Goal: Information Seeking & Learning: Learn about a topic

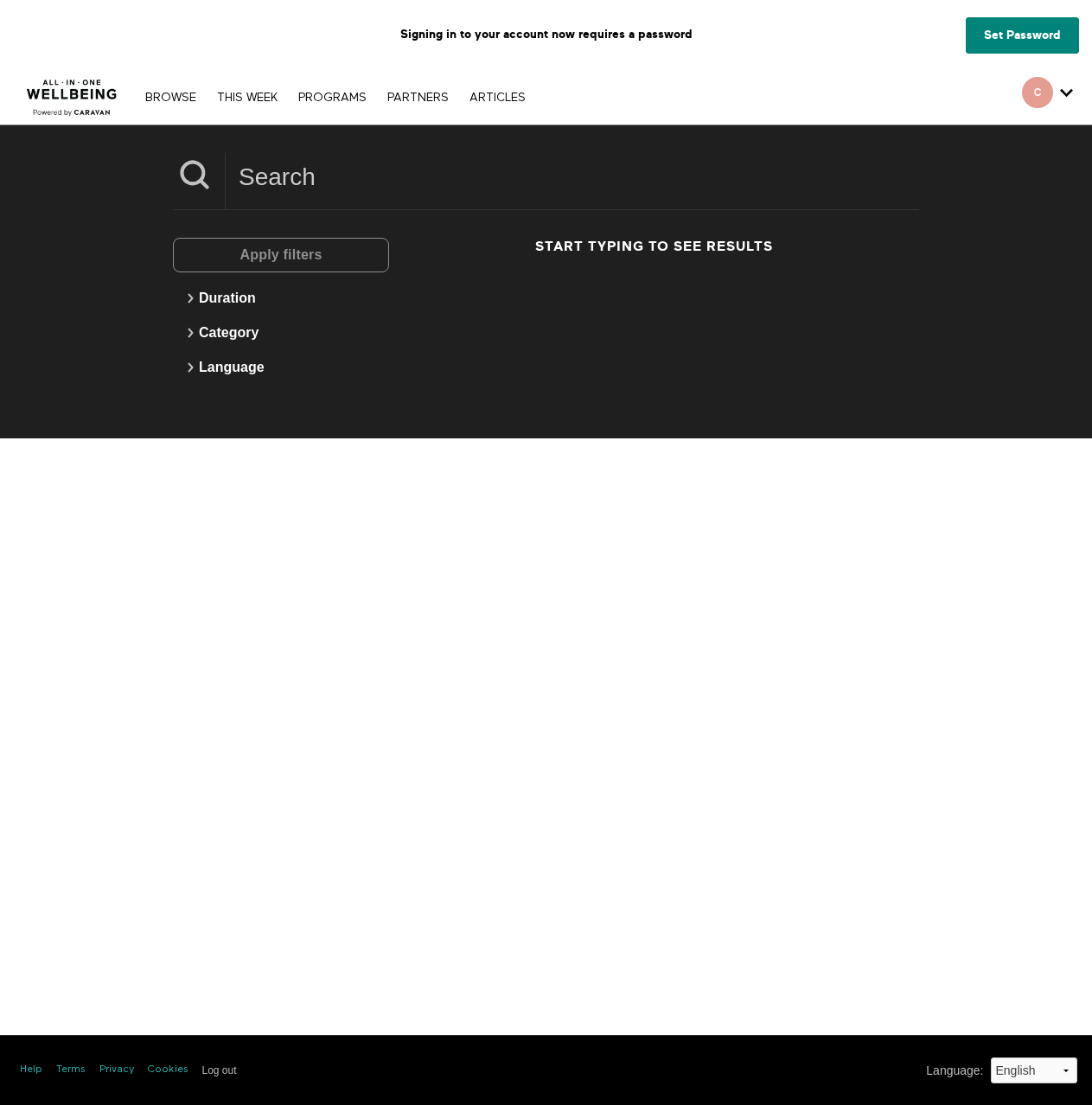
click at [279, 249] on div "Apply filters" at bounding box center [281, 255] width 216 height 34
click at [284, 161] on input at bounding box center [572, 177] width 693 height 47
paste input "o Don’t yet have access"
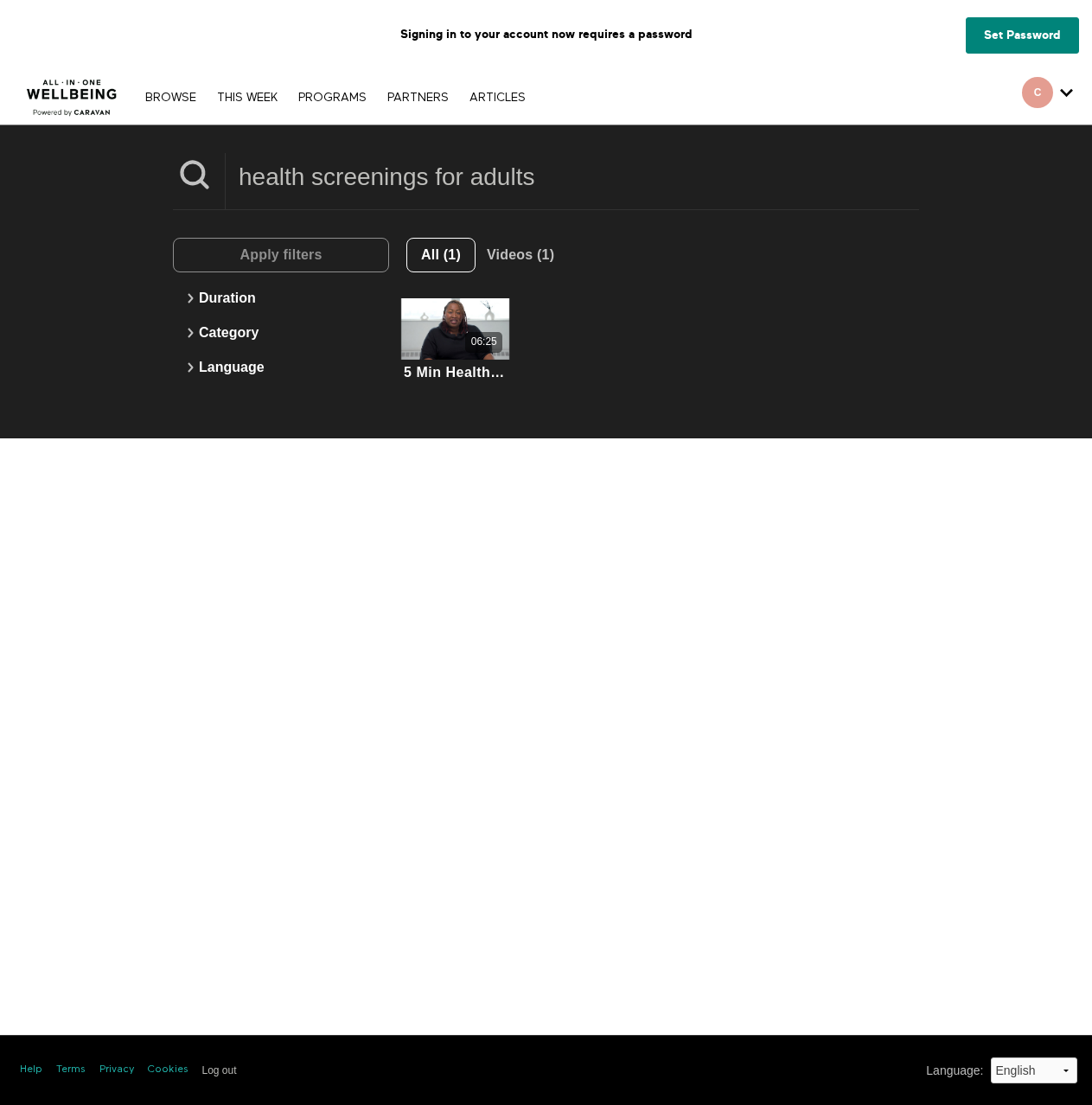
click at [332, 192] on input "health screenings for adults" at bounding box center [572, 177] width 693 height 47
click at [407, 185] on input "health screenings for adults" at bounding box center [572, 177] width 693 height 47
click at [407, 183] on input "health screenings for adults" at bounding box center [572, 177] width 693 height 47
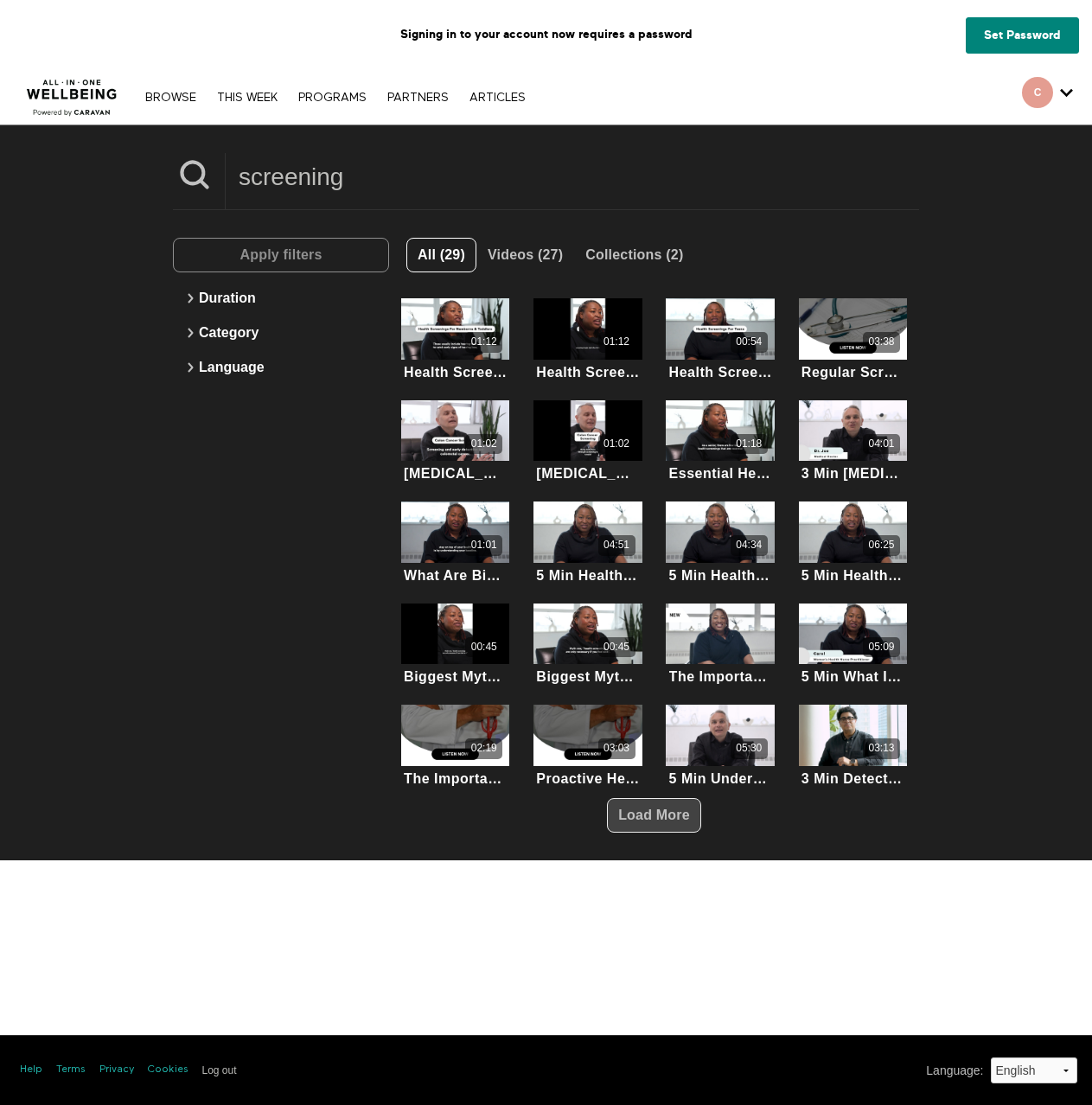
type input "screening"
click at [659, 808] on span "Load More" at bounding box center [654, 815] width 72 height 15
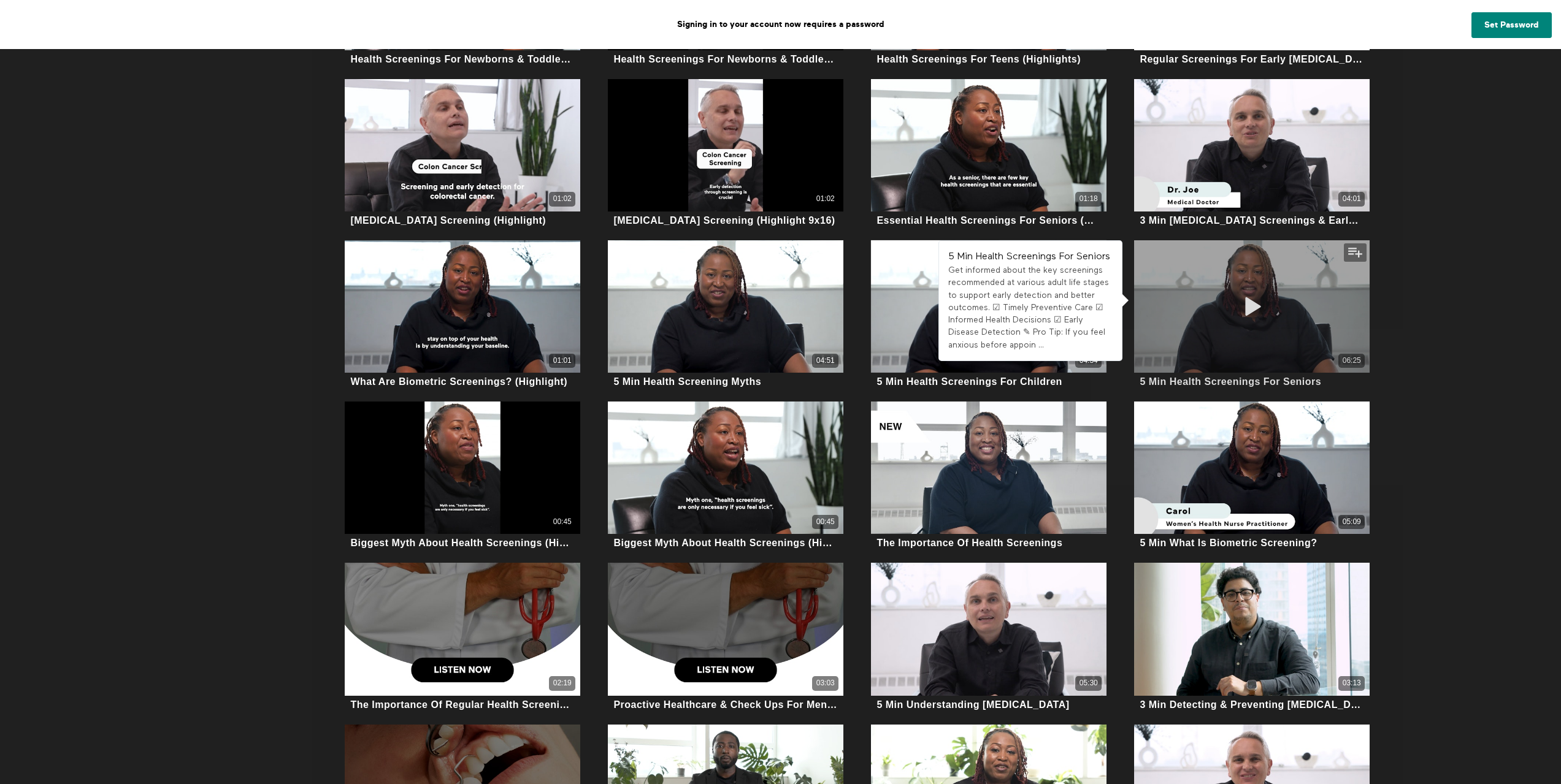
scroll to position [368, 0]
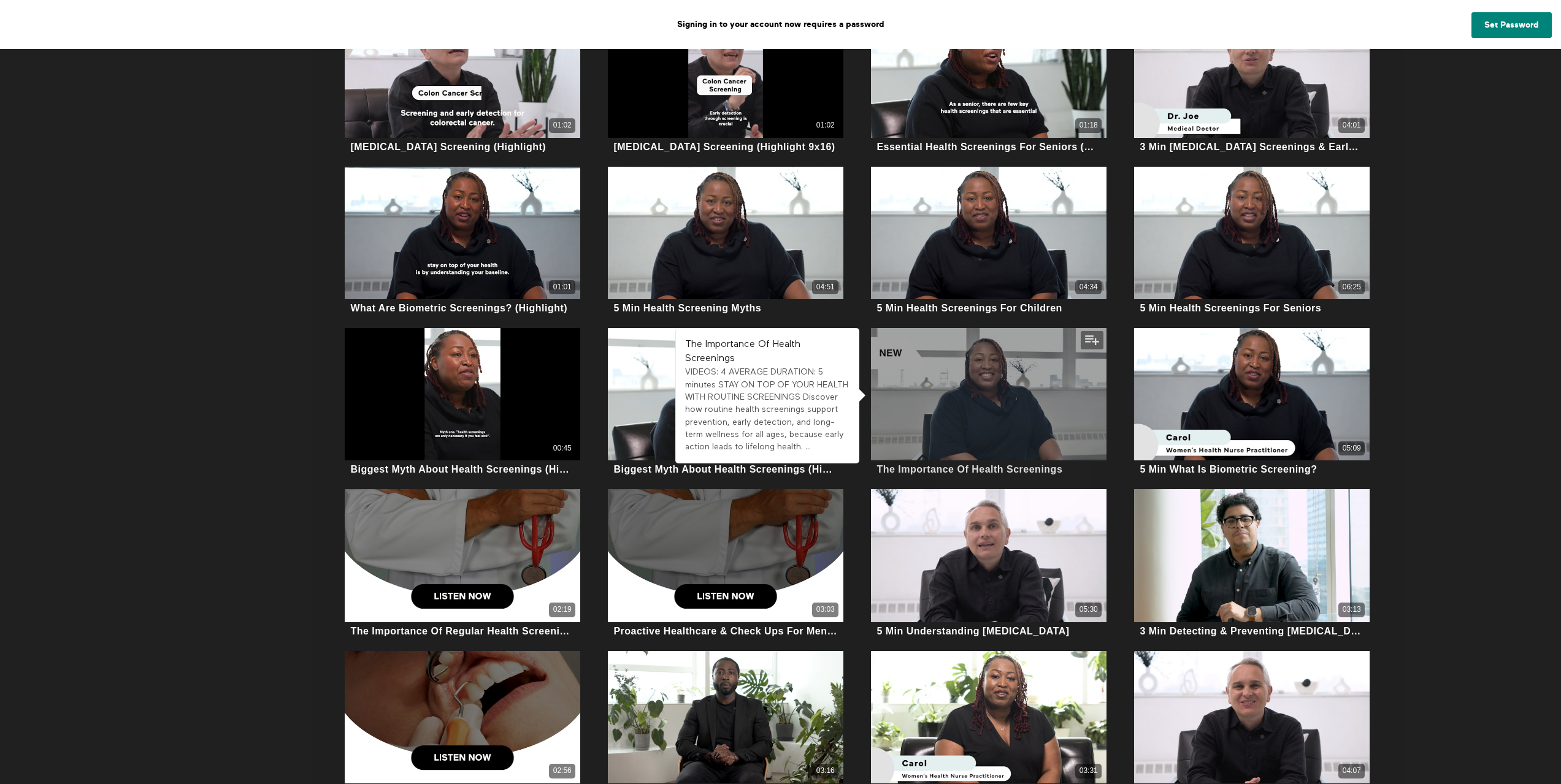
click at [774, 399] on div at bounding box center [989, 394] width 236 height 132
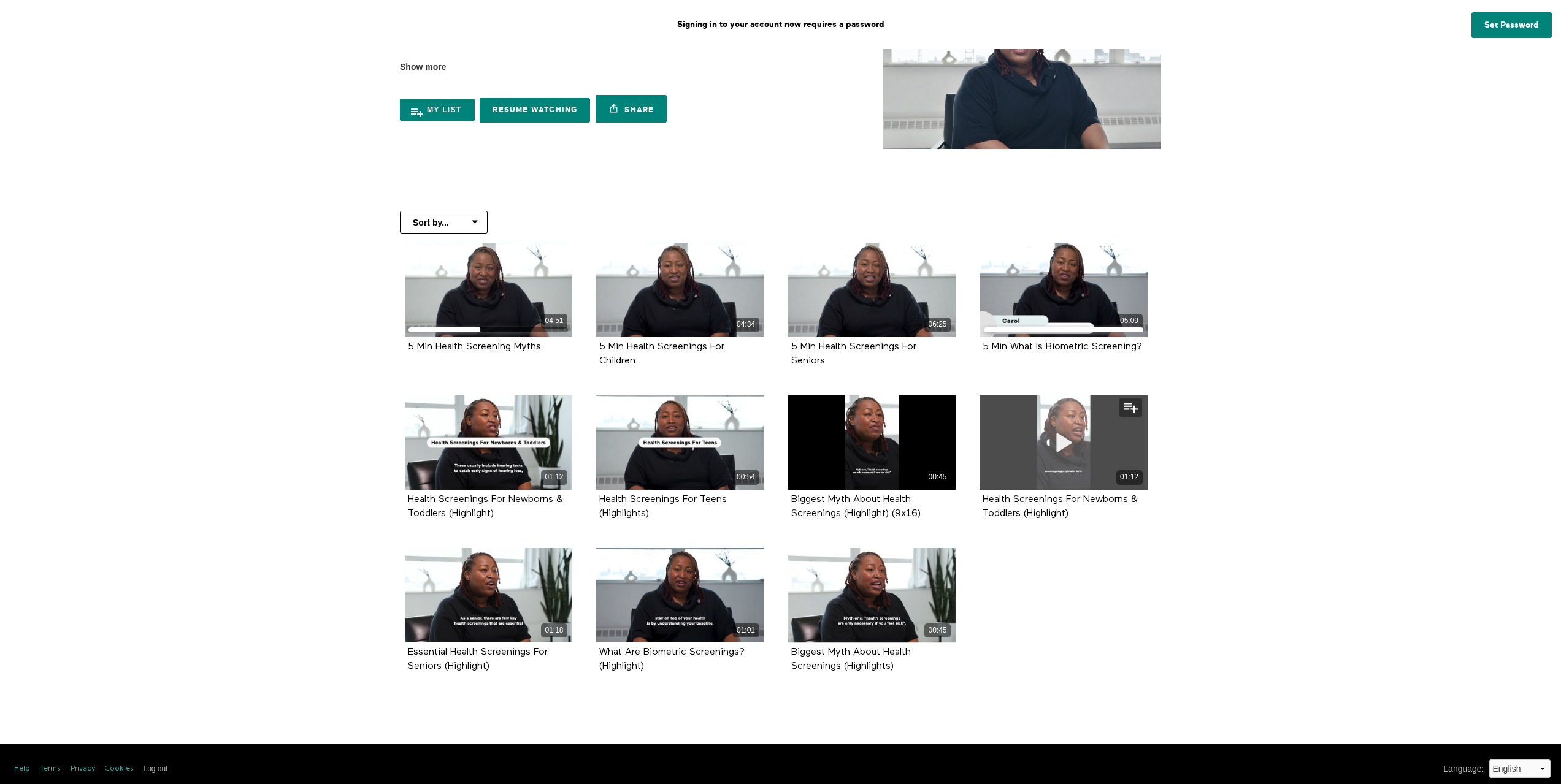
scroll to position [123, 0]
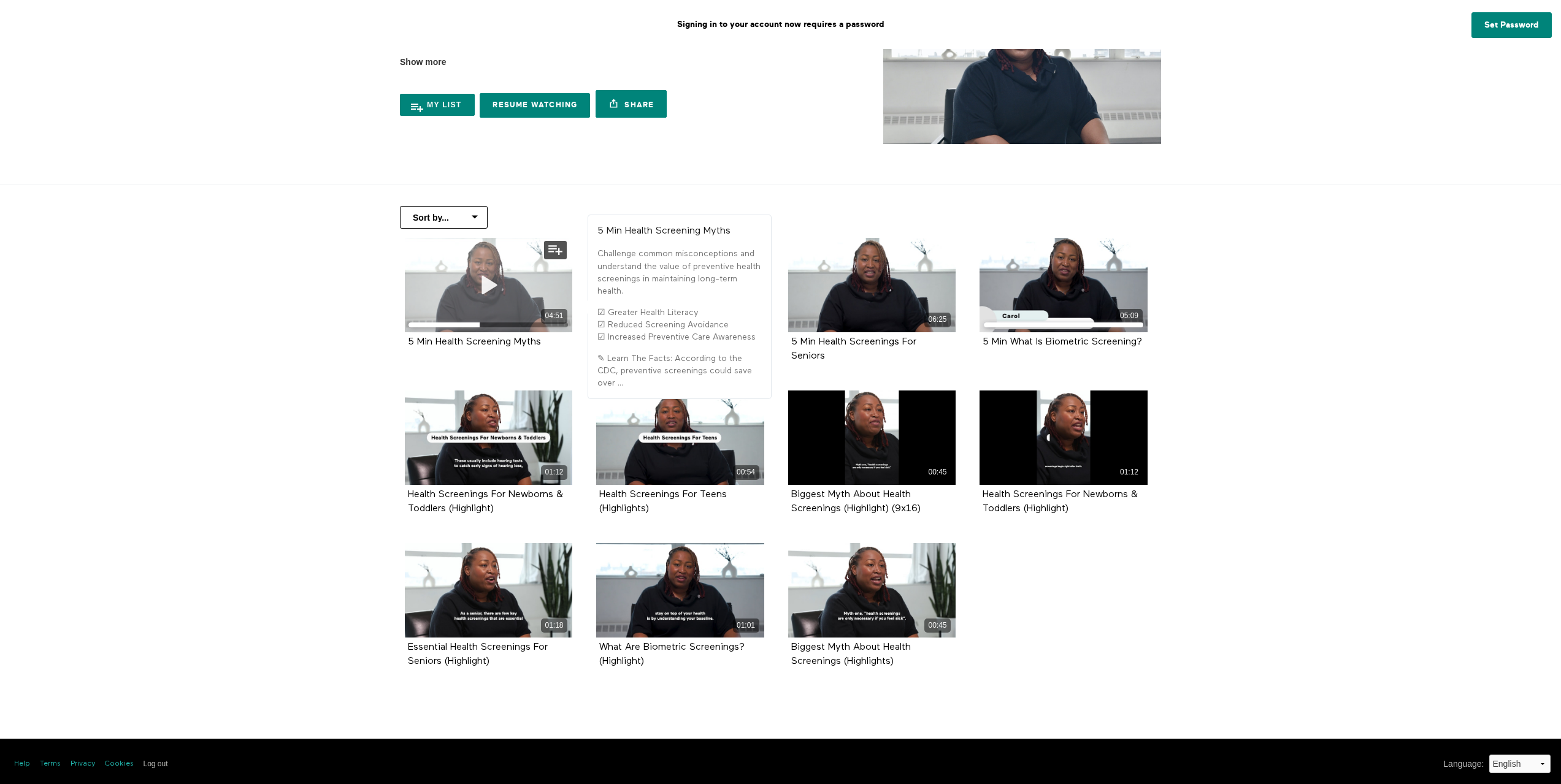
click at [501, 292] on icon at bounding box center [488, 284] width 37 height 22
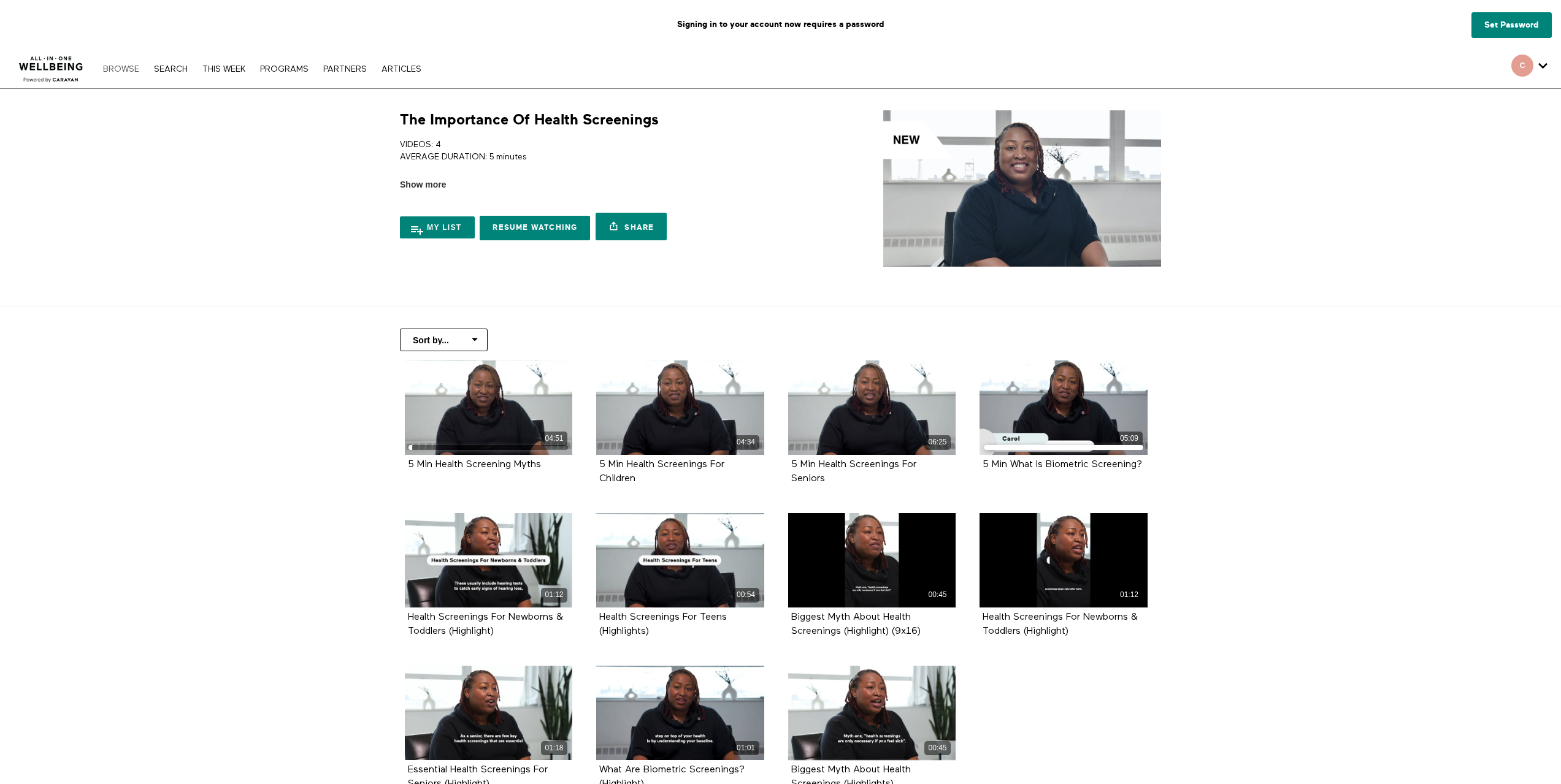
click at [119, 66] on link "Browse" at bounding box center [121, 69] width 48 height 8
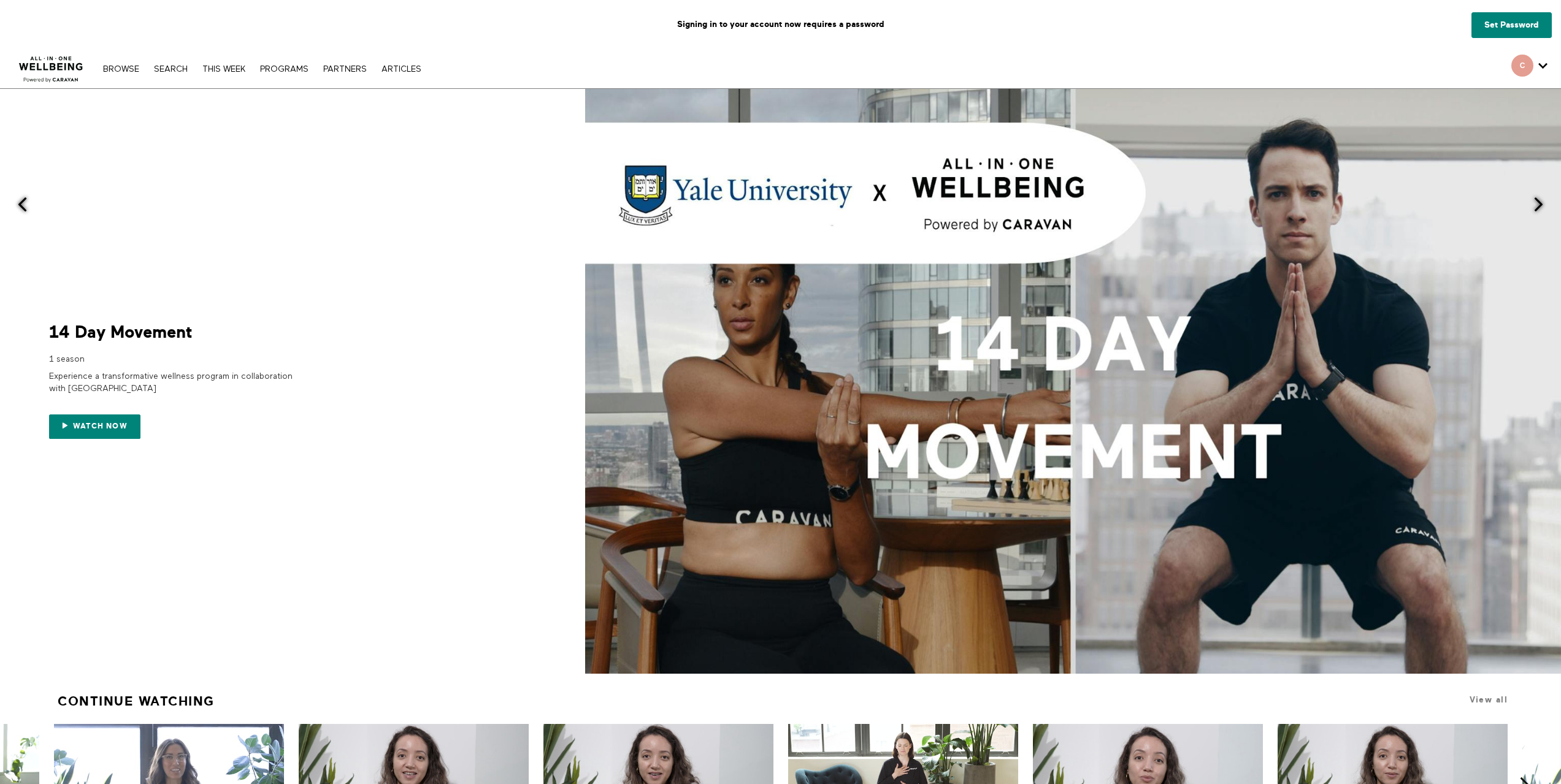
click at [172, 76] on div "Browse Search THIS WEEK PROGRAMS PARTNERS ARTICLES Account settings Manage Subs…" at bounding box center [536, 68] width 1073 height 39
click at [176, 69] on link "Search" at bounding box center [171, 69] width 46 height 8
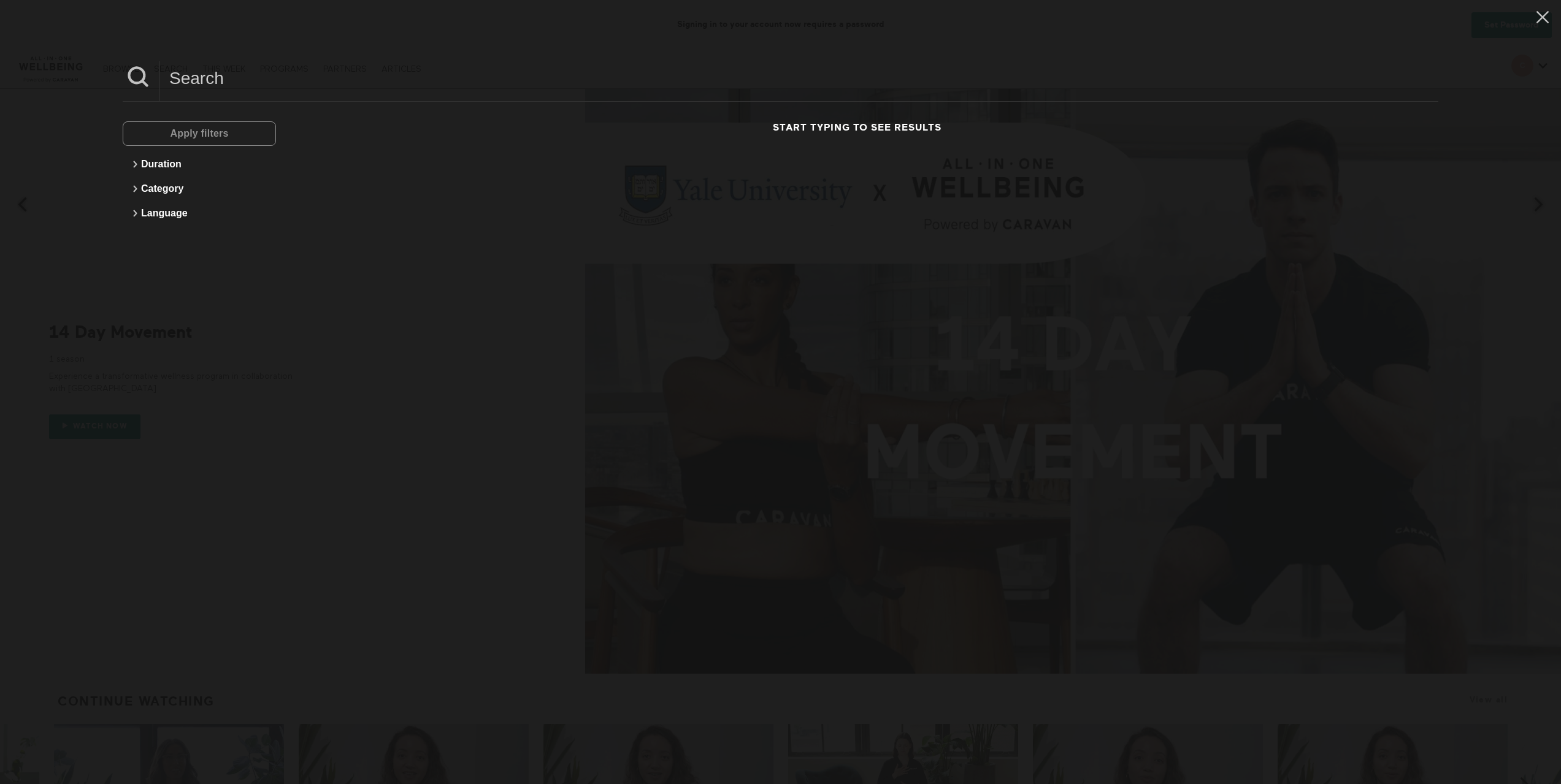
click at [241, 86] on input at bounding box center [799, 78] width 1278 height 33
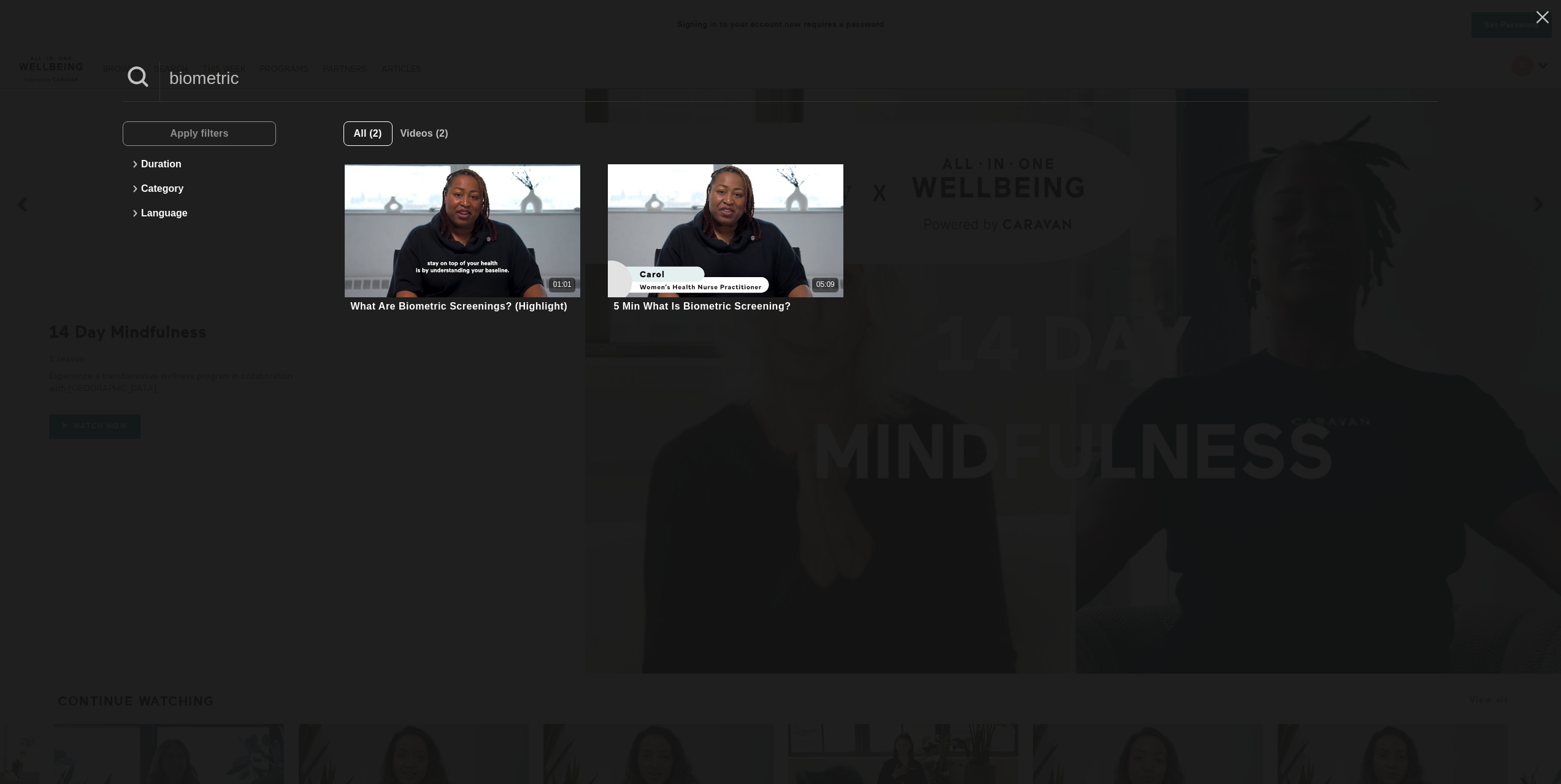
drag, startPoint x: 262, startPoint y: 84, endPoint x: 25, endPoint y: 29, distance: 243.3
click at [26, 29] on div "biometric Apply filters Duration Category Language All (2) Videos (2) What Are …" at bounding box center [780, 392] width 1561 height 784
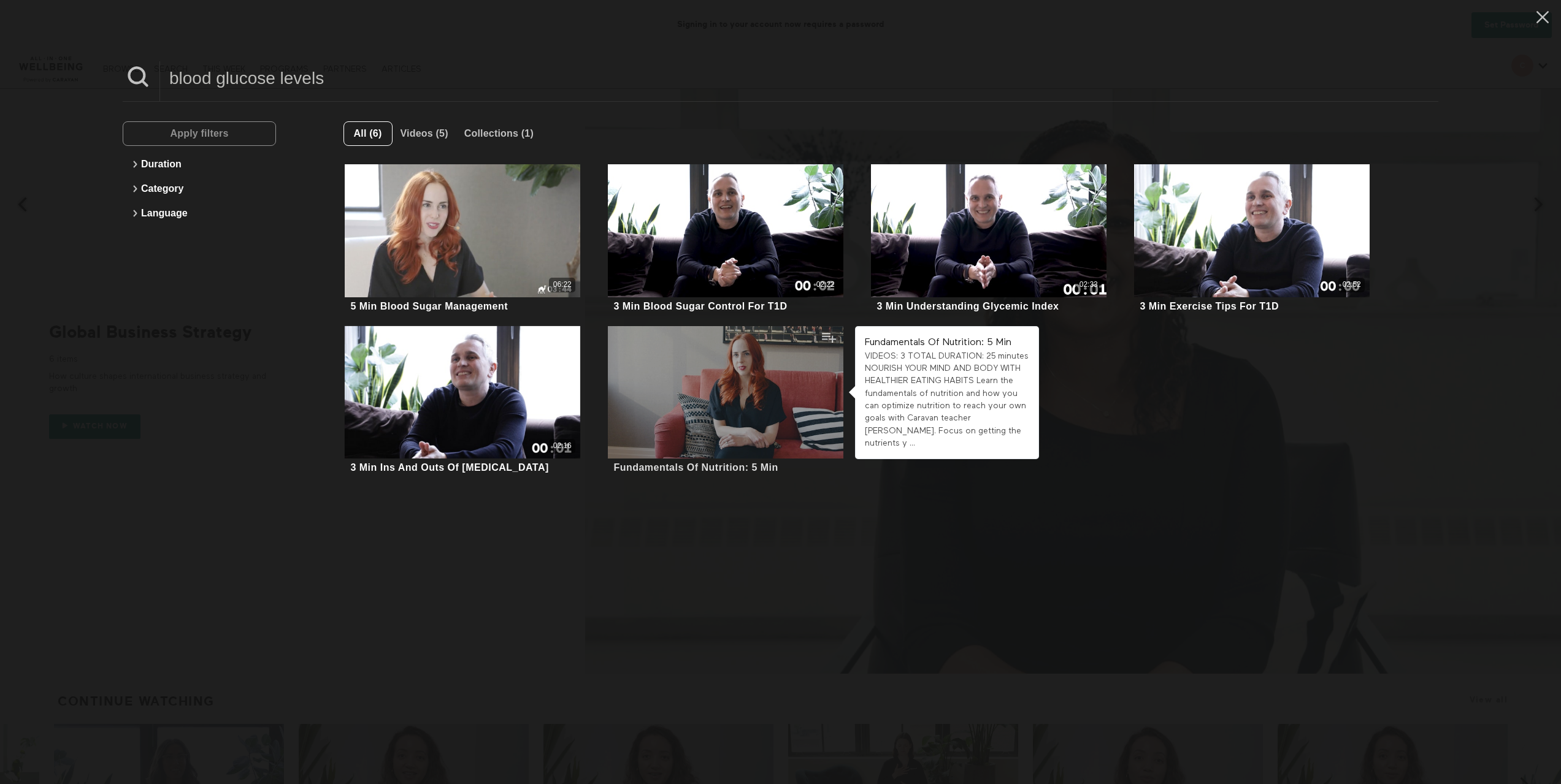
type input "blood glucose levels"
click at [699, 425] on div at bounding box center [726, 392] width 236 height 132
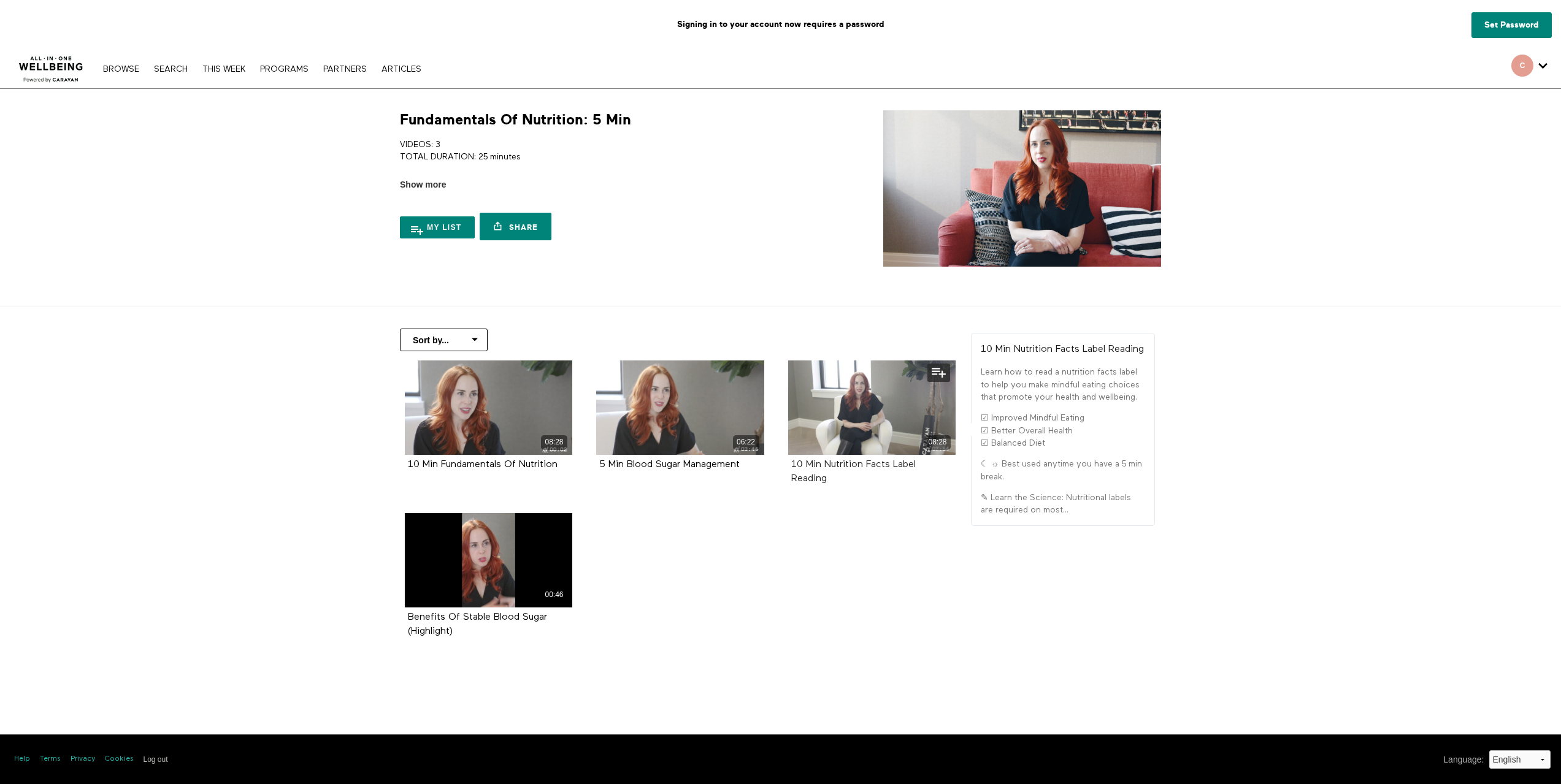
click at [853, 465] on strong "10 Min Nutrition Facts Label Reading" at bounding box center [853, 472] width 125 height 24
